Goal: Entertainment & Leisure: Consume media (video, audio)

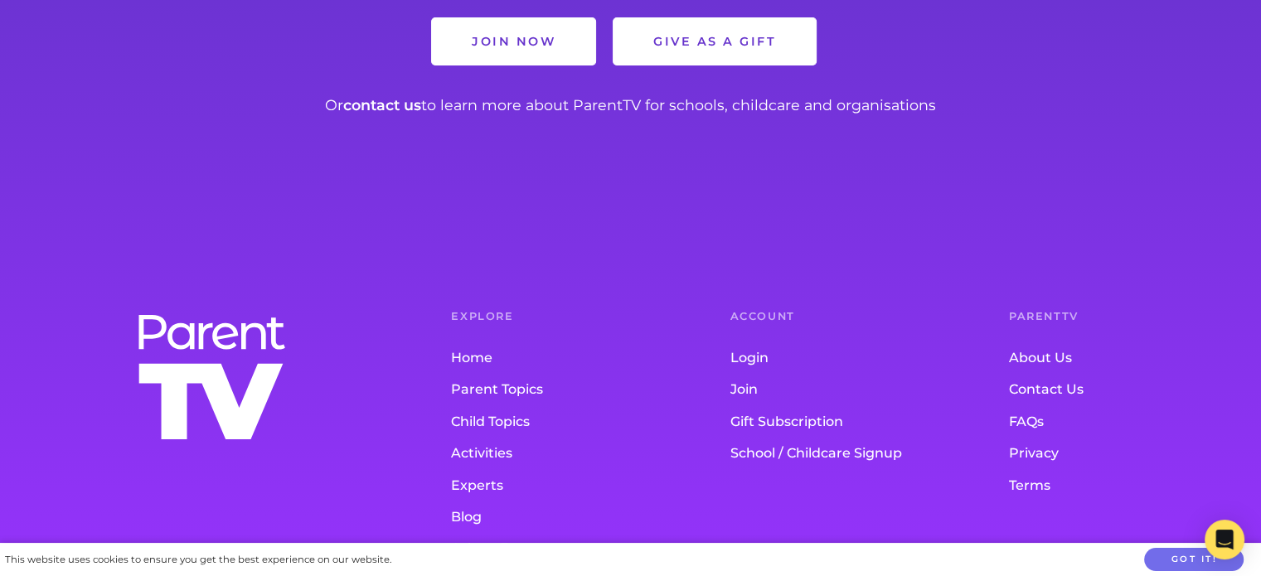
scroll to position [2019, 0]
